Goal: Browse casually

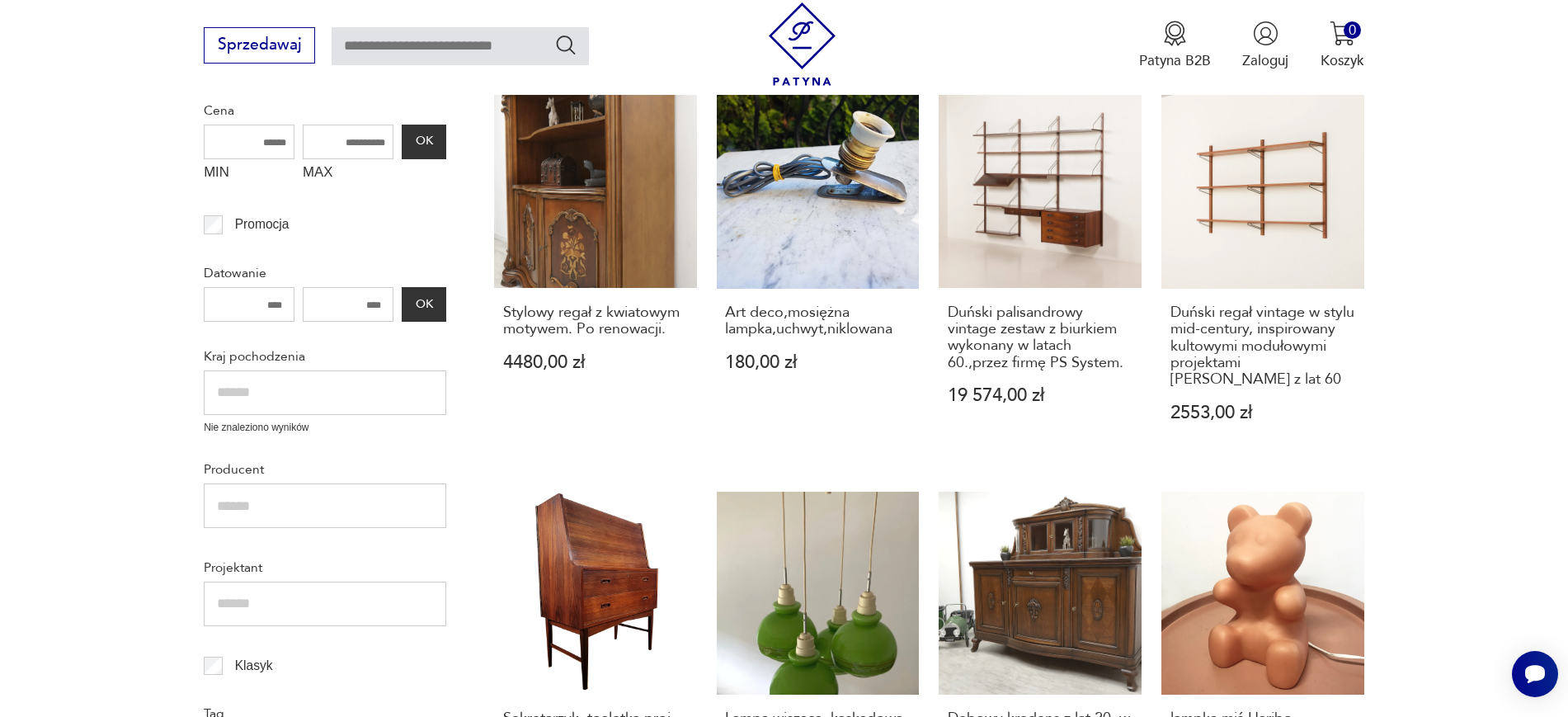
scroll to position [505, 0]
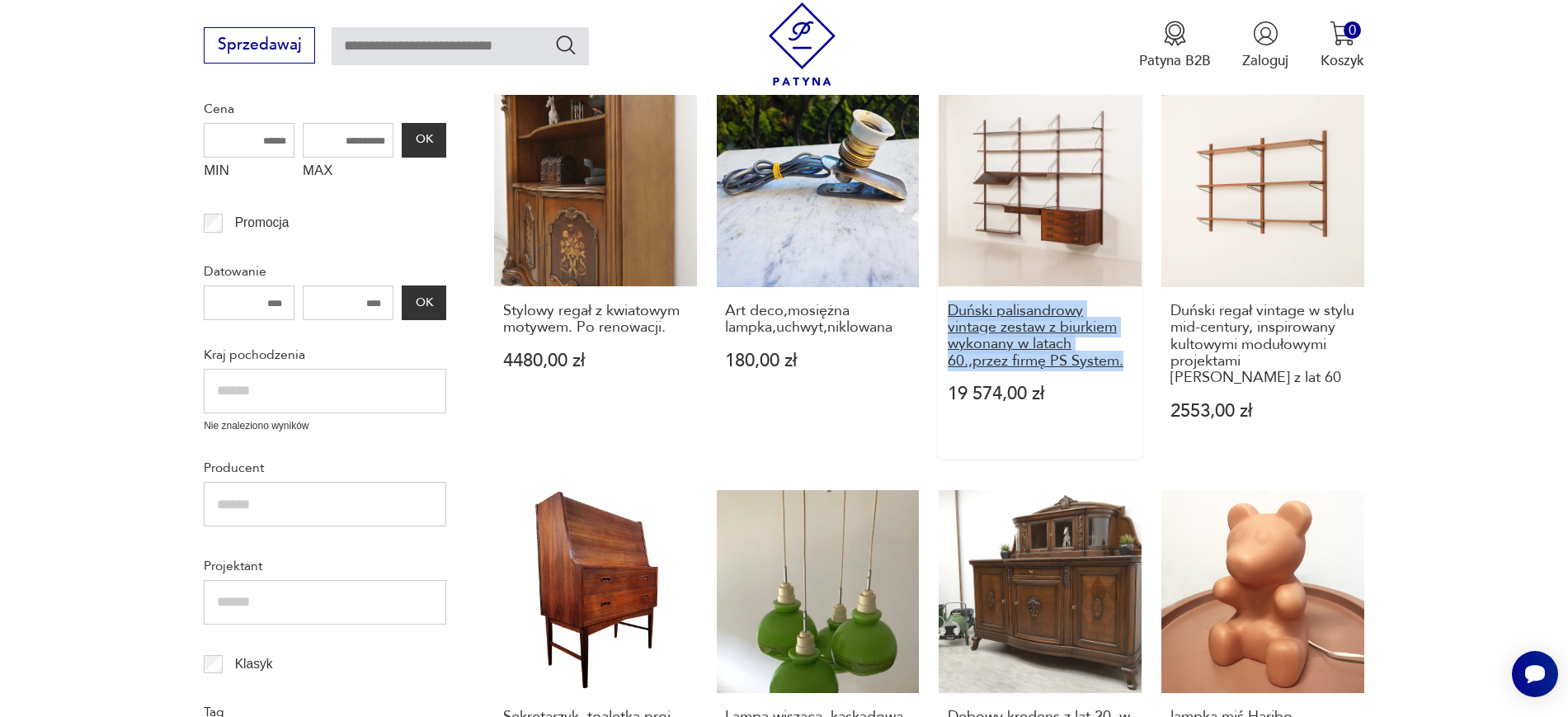
drag, startPoint x: 937, startPoint y: 311, endPoint x: 1125, endPoint y: 365, distance: 195.6
copy h3 "Duński palisandrowy vintage zestaw z biurkiem wykonany w latach 60.,przez firmę…"
drag, startPoint x: 1389, startPoint y: 380, endPoint x: 1160, endPoint y: 344, distance: 231.8
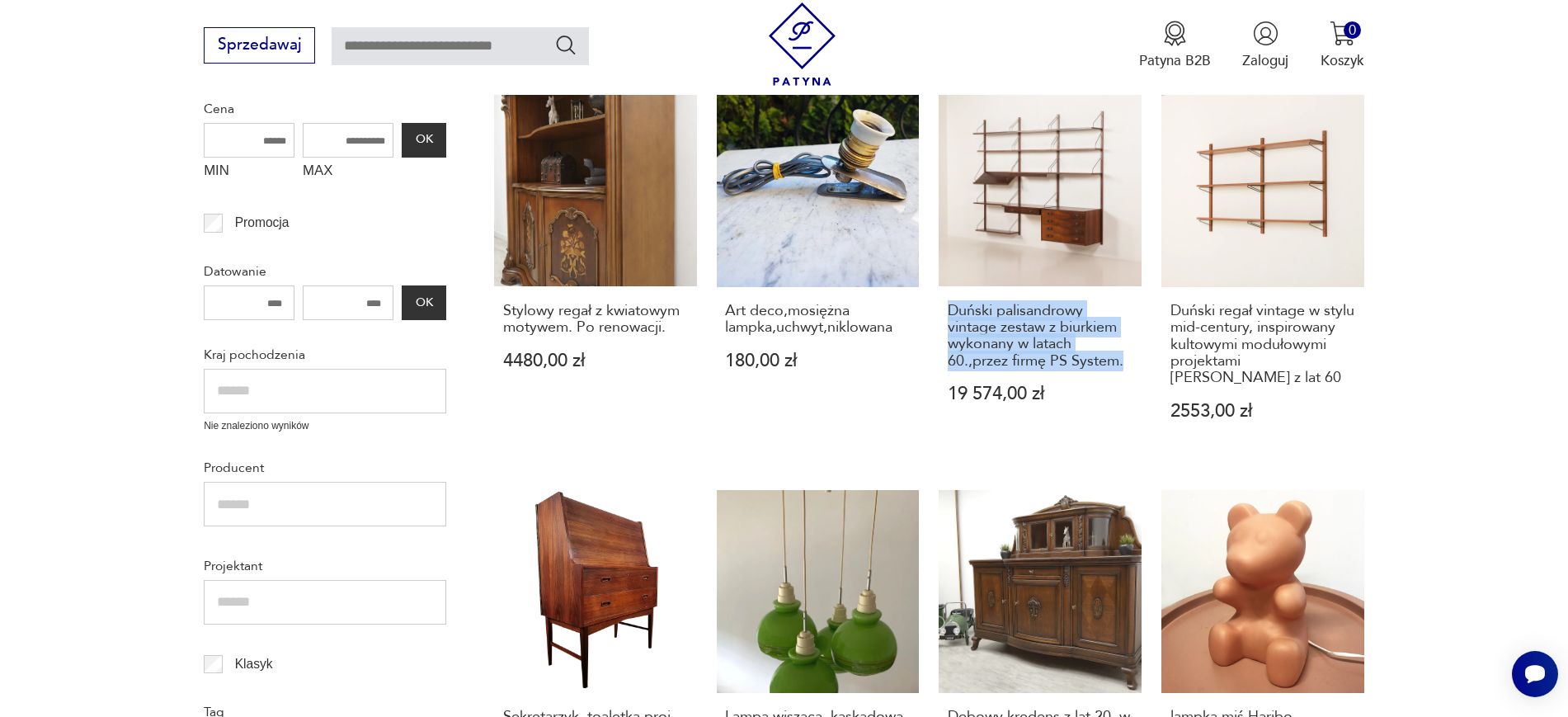
copy h3 "inspirowany kultowymi modułowymi projektami [PERSON_NAME] z lat 60"
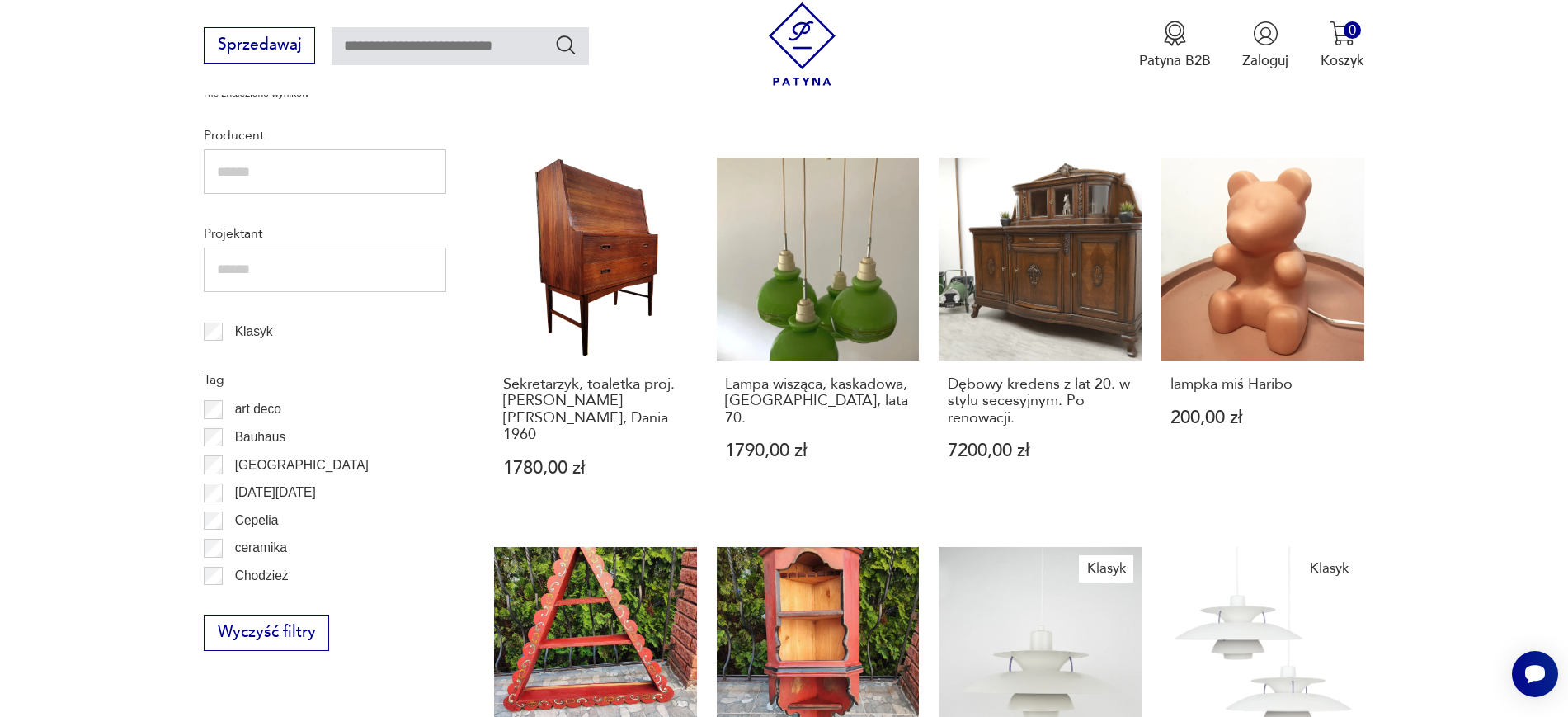
scroll to position [960, 0]
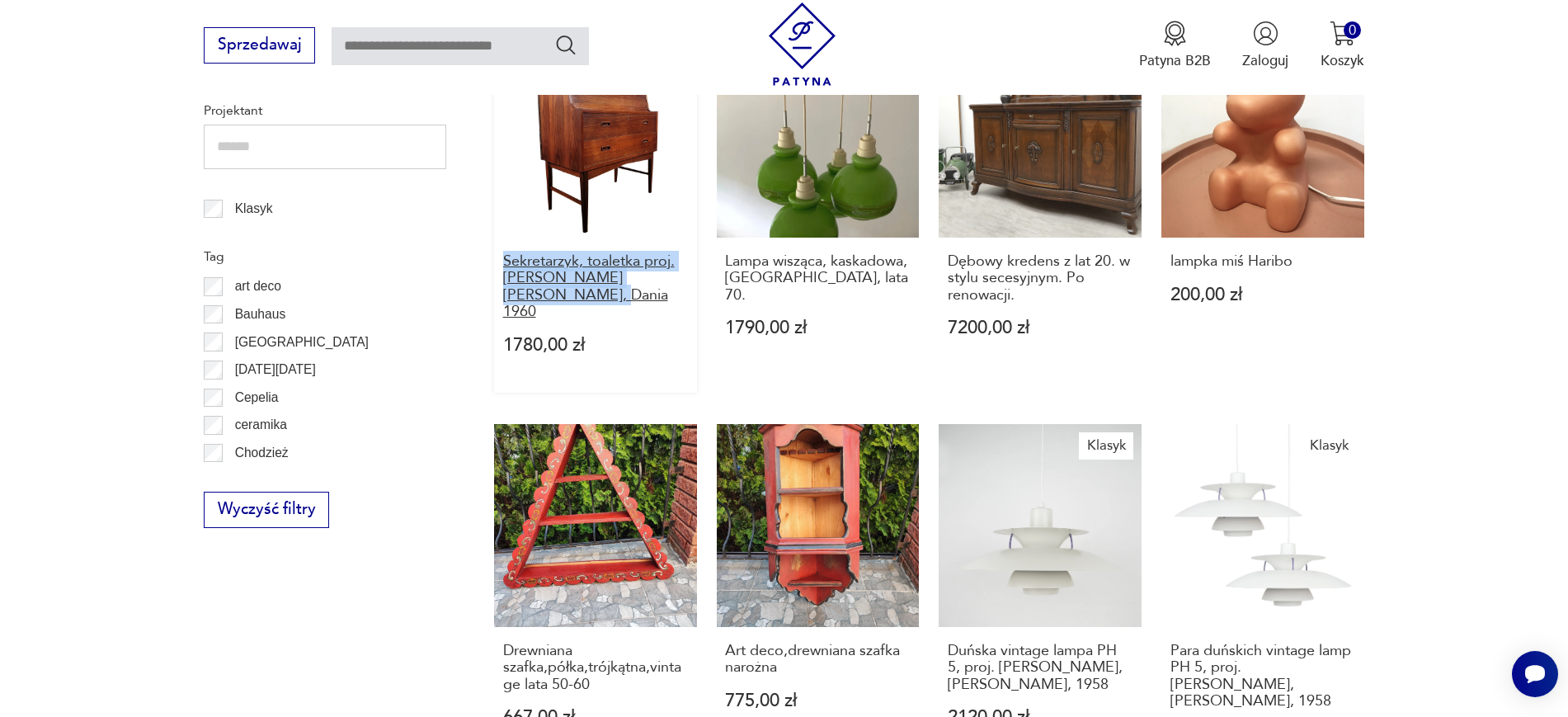
drag, startPoint x: 484, startPoint y: 259, endPoint x: 549, endPoint y: 298, distance: 75.8
click at [549, 298] on section "Filtruj produkty Cena MIN MAX OK Promocja Datowanie OK Kraj pochodzenia Nie zna…" at bounding box center [784, 477] width 1568 height 1820
copy h3 "Sekretarzyk, toaletka proj. [PERSON_NAME] [PERSON_NAME], Dania 1960"
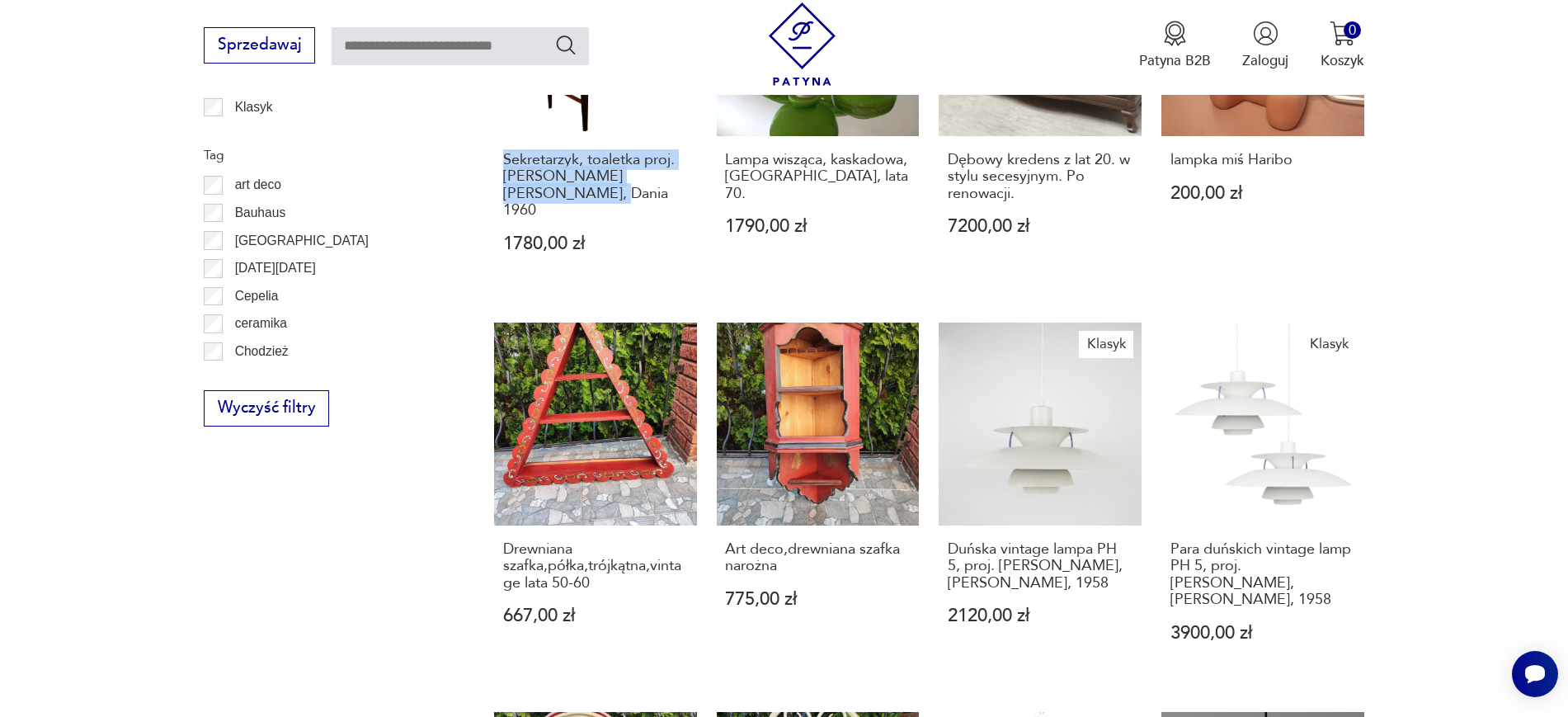
scroll to position [1180, 0]
